Goal: Task Accomplishment & Management: Manage account settings

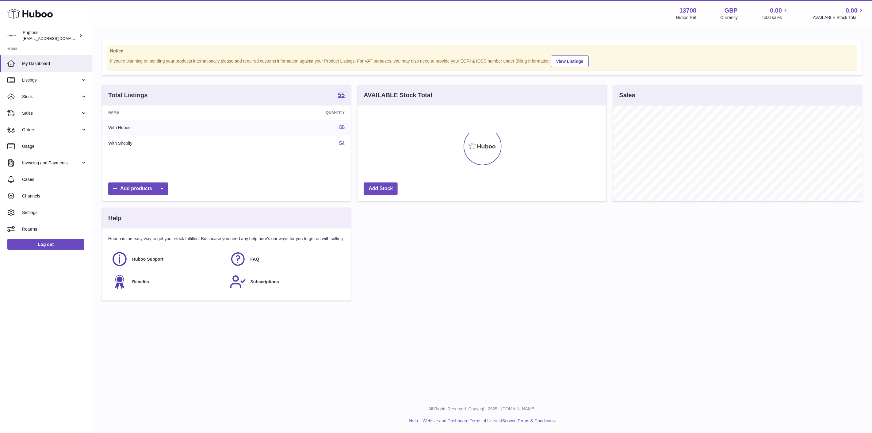
scroll to position [96, 249]
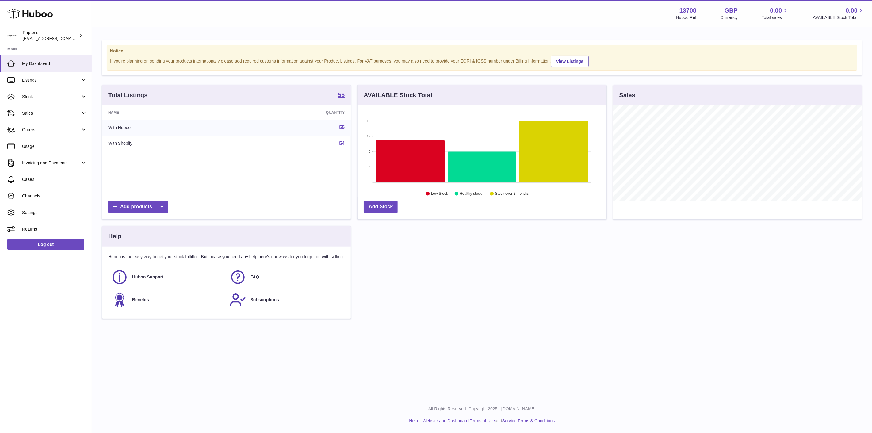
click at [40, 82] on span "Listings" at bounding box center [51, 80] width 59 height 6
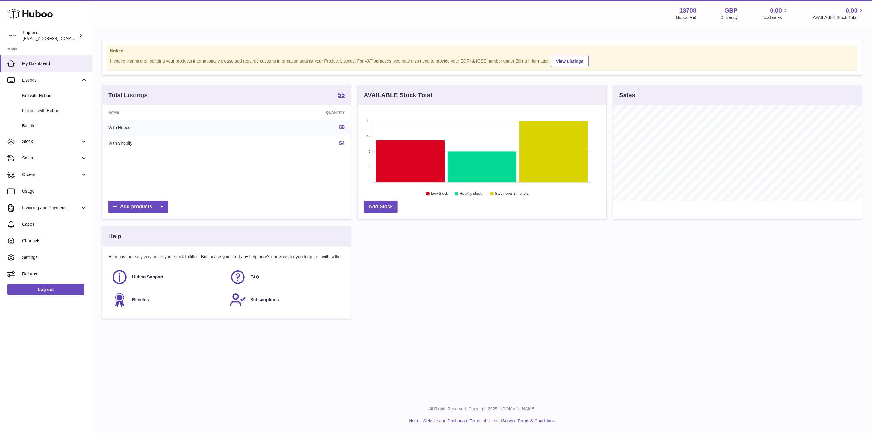
click at [39, 143] on span "Stock" at bounding box center [51, 142] width 59 height 6
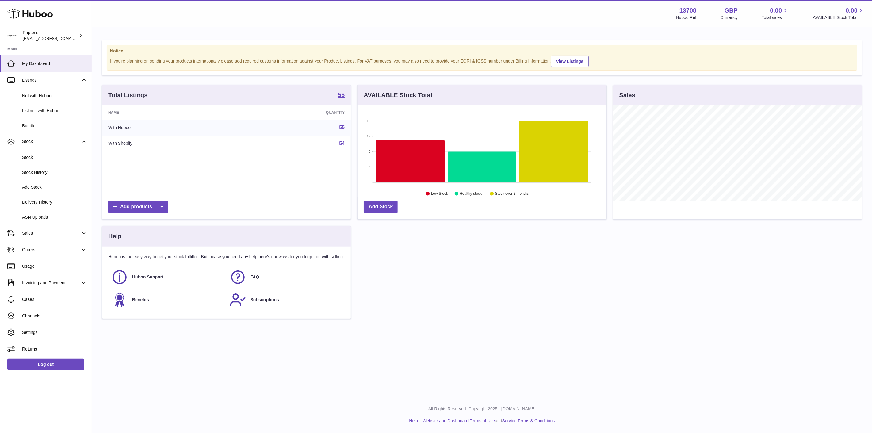
click at [42, 235] on span "Sales" at bounding box center [51, 233] width 59 height 6
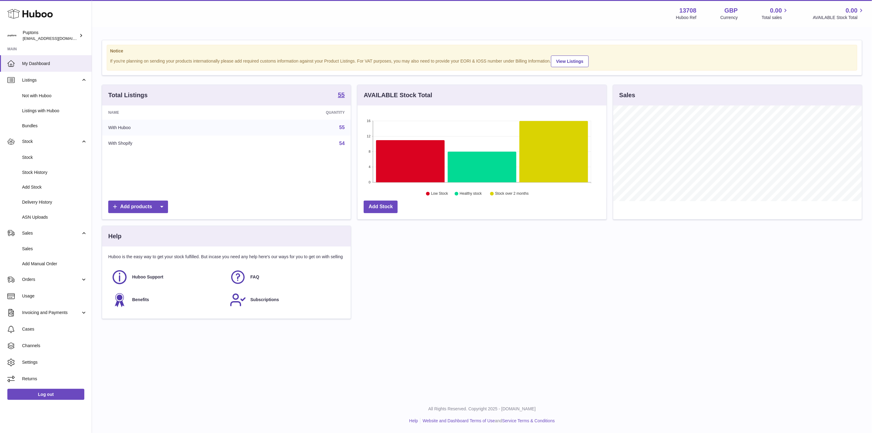
click at [42, 246] on span "Sales" at bounding box center [54, 249] width 65 height 6
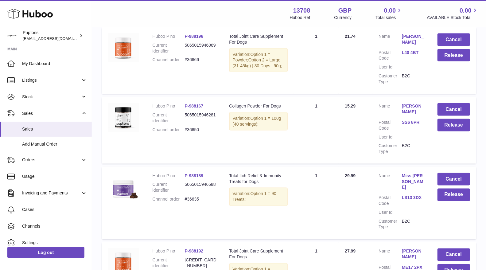
scroll to position [651, 0]
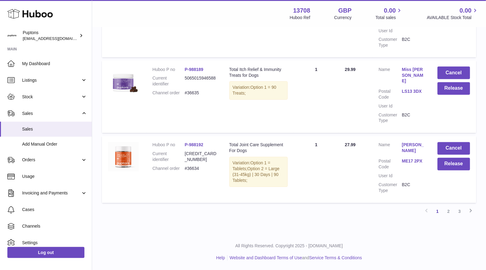
click at [445, 213] on link "2" at bounding box center [448, 211] width 11 height 11
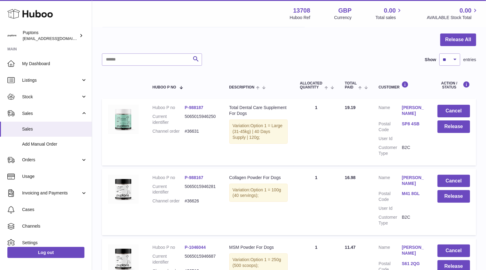
scroll to position [68, 0]
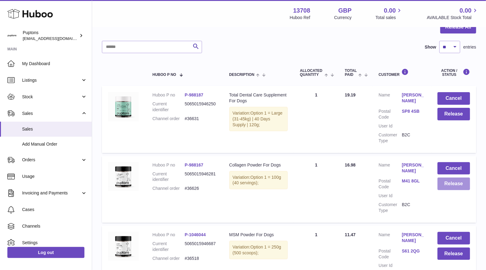
click at [448, 186] on button "Release" at bounding box center [453, 183] width 33 height 13
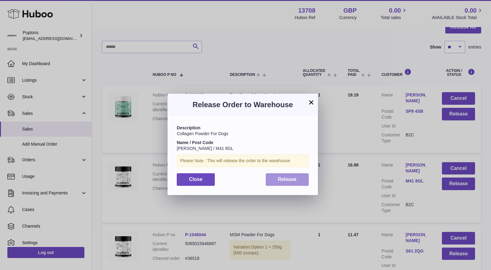
click at [299, 179] on button "Release" at bounding box center [287, 179] width 43 height 13
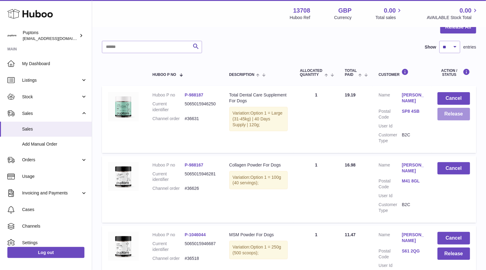
click at [443, 118] on button "Release" at bounding box center [453, 114] width 33 height 13
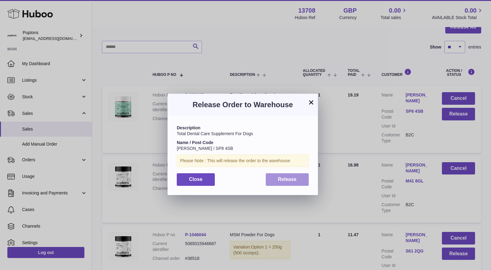
click at [294, 179] on span "Release" at bounding box center [287, 178] width 19 height 5
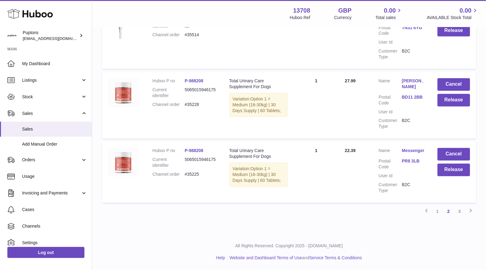
click at [439, 210] on link "1" at bounding box center [437, 211] width 11 height 11
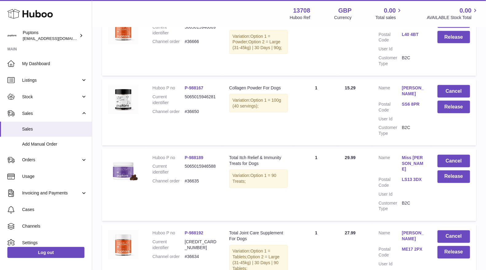
scroll to position [651, 0]
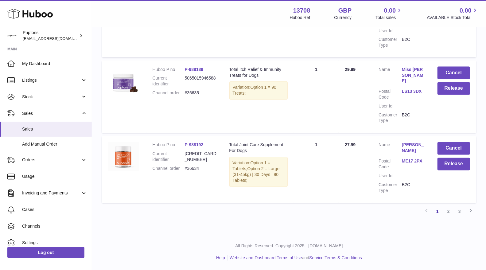
click at [447, 208] on link "2" at bounding box center [448, 211] width 11 height 11
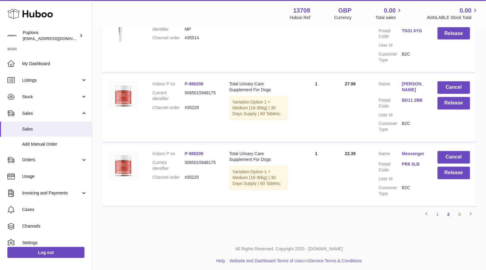
scroll to position [651, 0]
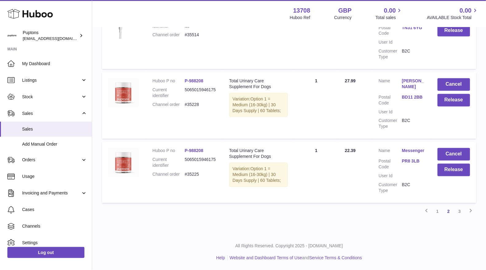
click at [435, 213] on link "1" at bounding box center [437, 211] width 11 height 11
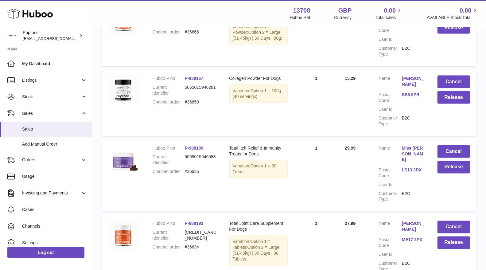
scroll to position [651, 0]
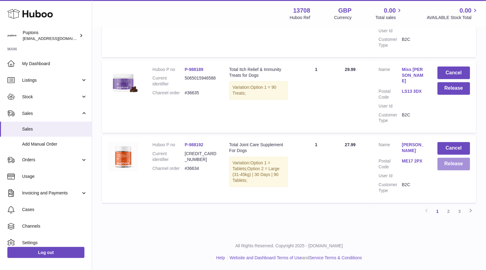
click at [455, 161] on button "Release" at bounding box center [453, 164] width 33 height 13
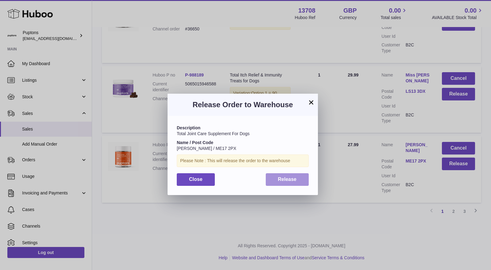
click at [290, 180] on span "Release" at bounding box center [287, 178] width 19 height 5
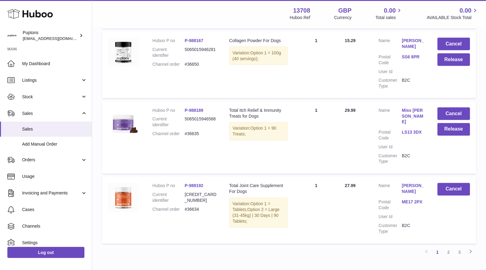
scroll to position [577, 0]
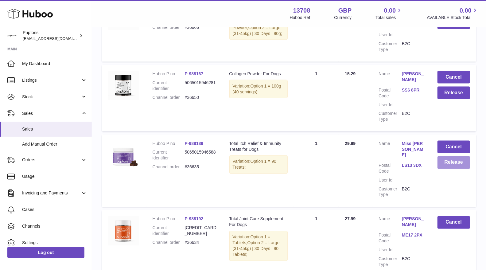
click at [452, 163] on button "Release" at bounding box center [453, 162] width 33 height 13
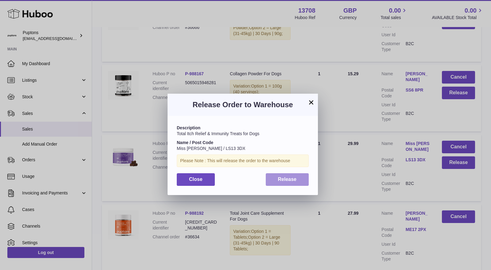
click at [287, 181] on span "Release" at bounding box center [287, 178] width 19 height 5
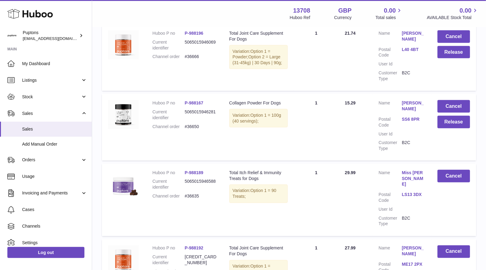
scroll to position [509, 0]
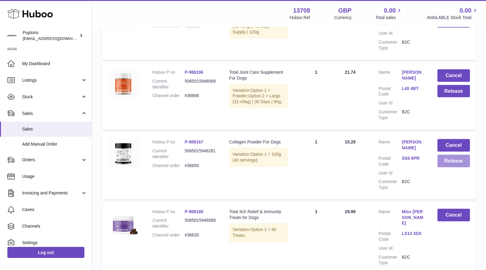
click at [445, 162] on button "Release" at bounding box center [453, 161] width 33 height 13
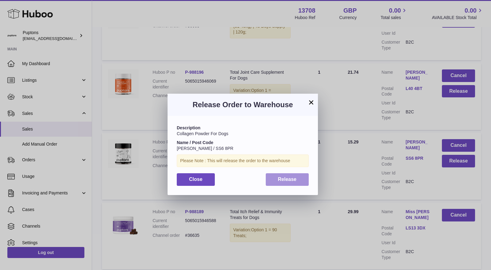
click at [298, 179] on button "Release" at bounding box center [287, 179] width 43 height 13
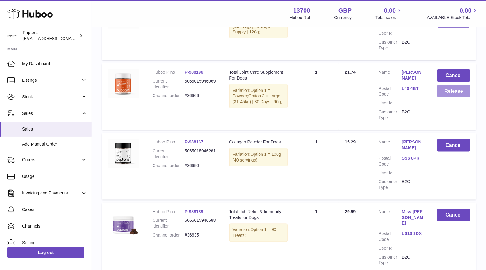
click at [448, 91] on button "Release" at bounding box center [453, 91] width 33 height 13
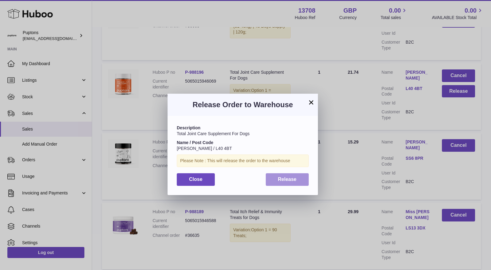
click at [281, 181] on span "Release" at bounding box center [287, 178] width 19 height 5
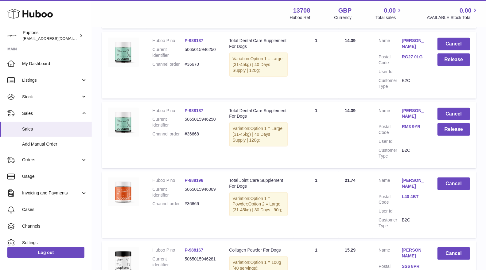
scroll to position [373, 0]
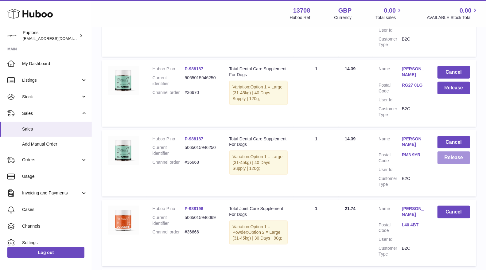
click at [460, 159] on button "Release" at bounding box center [453, 157] width 33 height 13
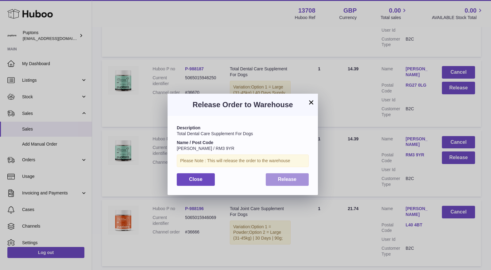
click at [291, 178] on span "Release" at bounding box center [287, 178] width 19 height 5
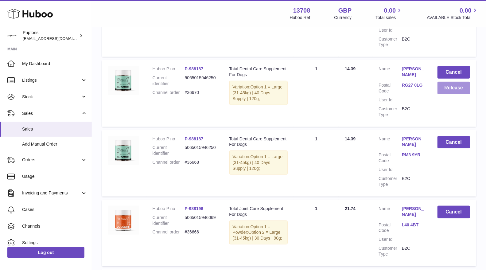
click at [454, 92] on button "Release" at bounding box center [453, 88] width 33 height 13
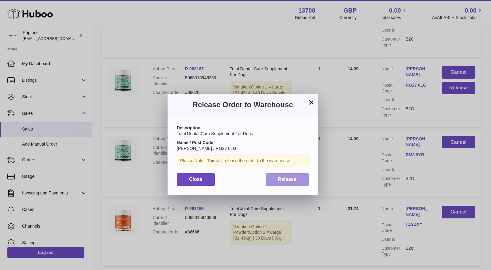
click at [292, 181] on span "Release" at bounding box center [287, 178] width 19 height 5
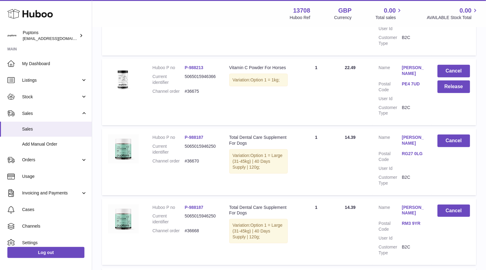
scroll to position [237, 0]
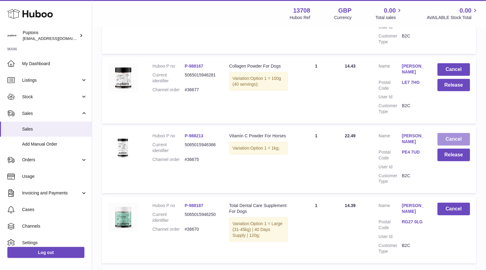
click at [444, 140] on button "Cancel" at bounding box center [453, 139] width 33 height 13
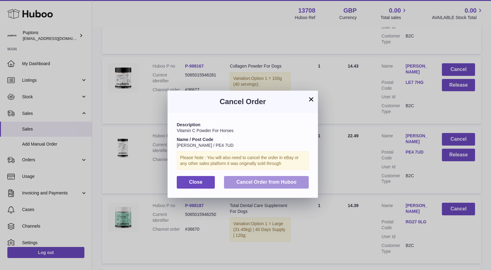
click at [273, 182] on span "Cancel Order from Huboo" at bounding box center [266, 181] width 60 height 5
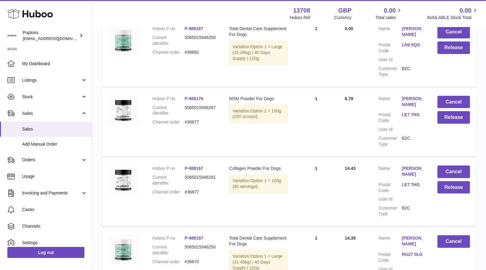
scroll to position [100, 0]
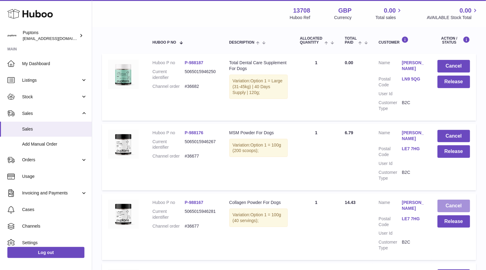
click at [447, 206] on button "Cancel" at bounding box center [453, 205] width 33 height 13
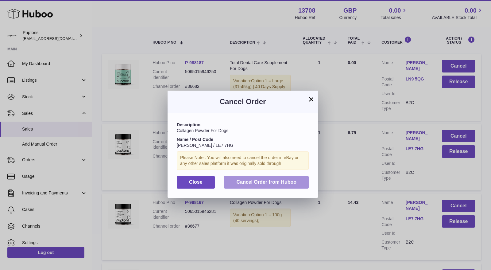
click at [262, 183] on span "Cancel Order from Huboo" at bounding box center [266, 181] width 60 height 5
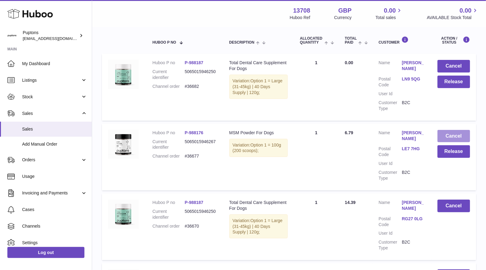
click at [446, 136] on button "Cancel" at bounding box center [453, 136] width 33 height 13
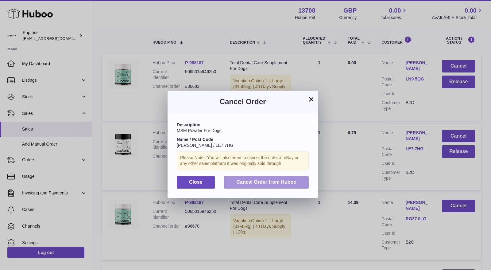
click at [296, 183] on span "Cancel Order from Huboo" at bounding box center [266, 181] width 60 height 5
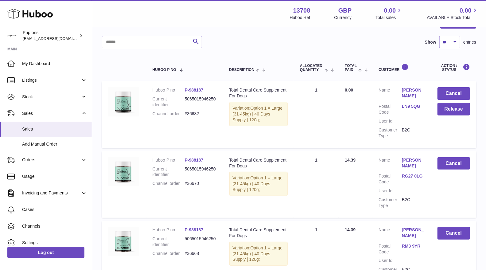
scroll to position [66, 0]
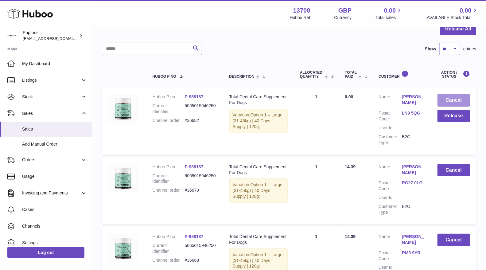
click at [441, 104] on button "Cancel" at bounding box center [453, 100] width 33 height 13
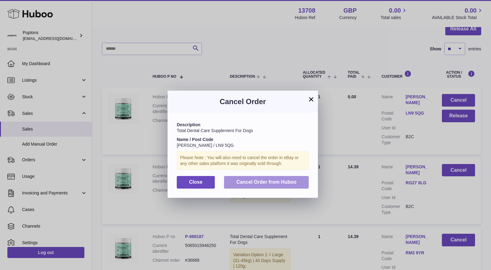
click at [272, 184] on span "Cancel Order from Huboo" at bounding box center [266, 181] width 60 height 5
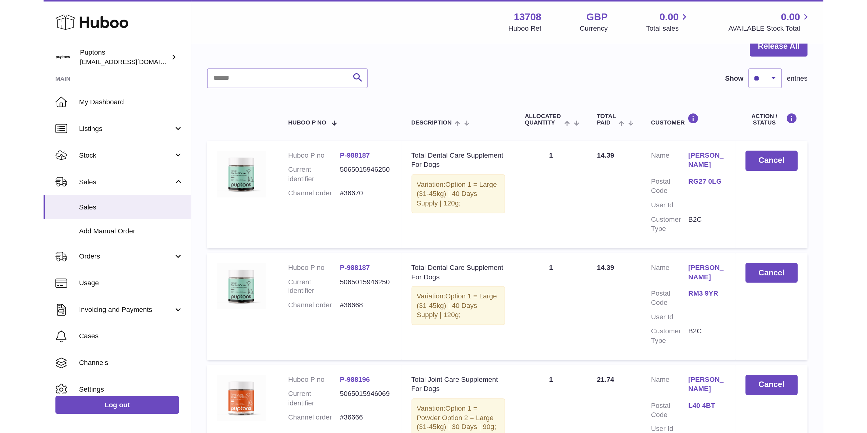
scroll to position [0, 0]
